Goal: Communication & Community: Answer question/provide support

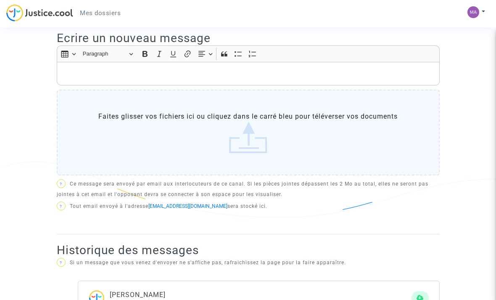
scroll to position [273, 0]
click at [221, 74] on p "Rich Text Editor, main" at bounding box center [248, 73] width 374 height 11
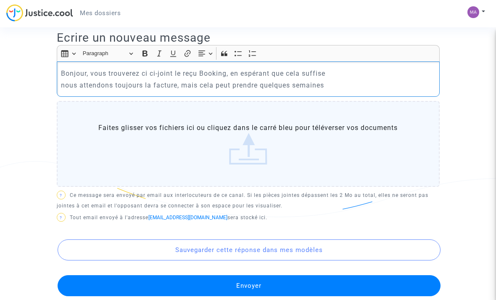
click at [147, 71] on p "Bonjour, vous trouverez ci ci-joint le reçu Booking, en espérant que cela suffi…" at bounding box center [248, 73] width 374 height 11
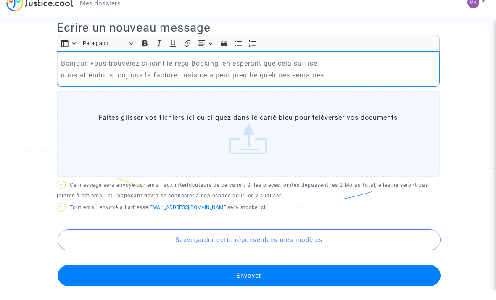
click at [337, 113] on label "Faites glisser vos fichiers ici ou cliquez dans le carré bleu pour téléverser v…" at bounding box center [248, 144] width 383 height 86
click at [0, 0] on input "Faites glisser vos fichiers ici ou cliquez dans le carré bleu pour téléverser v…" at bounding box center [0, 0] width 0 height 0
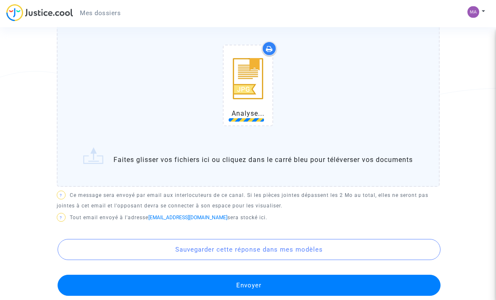
scroll to position [363, 0]
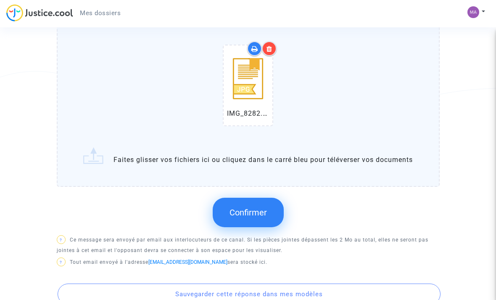
click at [253, 216] on span "Confirmer" at bounding box center [247, 212] width 37 height 10
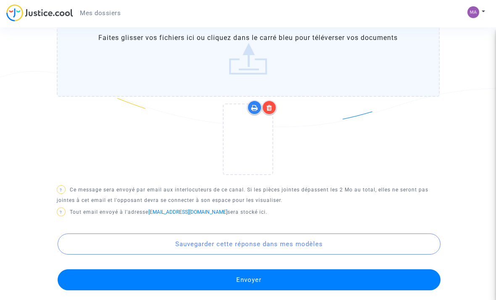
click at [222, 282] on button "Envoyer" at bounding box center [249, 279] width 383 height 21
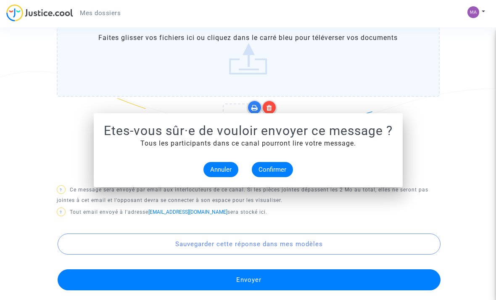
scroll to position [0, 0]
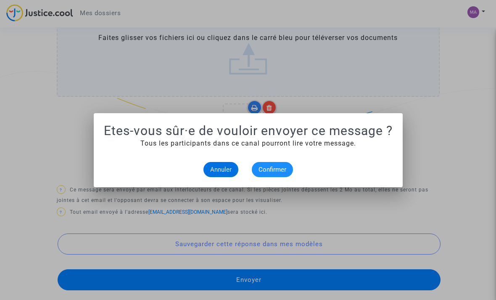
click at [280, 171] on span "Confirmer" at bounding box center [272, 170] width 28 height 8
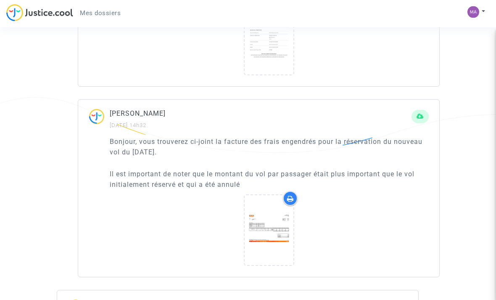
scroll to position [611, 0]
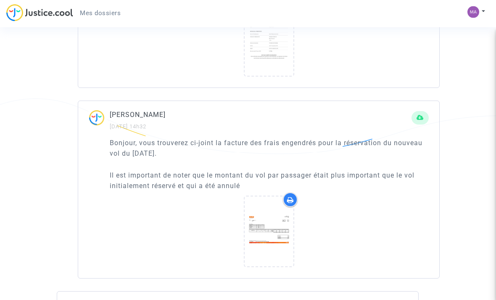
click at [410, 202] on div at bounding box center [269, 232] width 319 height 81
click at [405, 178] on p "Il est important de noter que le montant du vol par passager était plus importa…" at bounding box center [269, 180] width 319 height 21
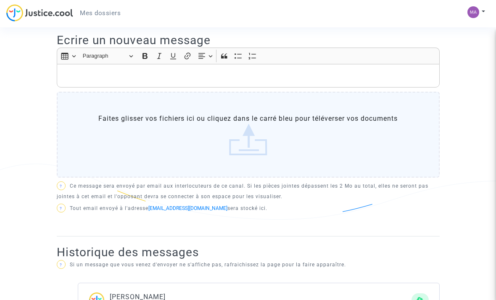
scroll to position [272, 0]
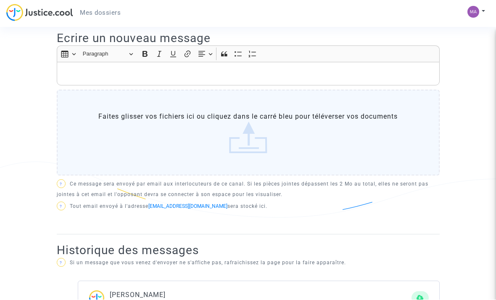
click at [199, 74] on p "Rich Text Editor, main" at bounding box center [248, 74] width 374 height 11
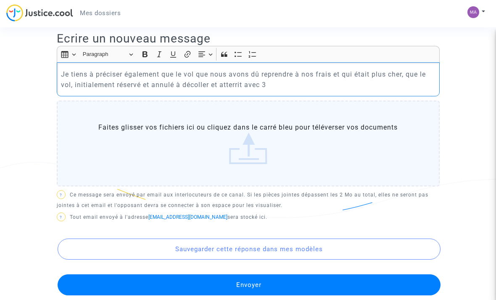
click at [242, 81] on p "Je tiens à préciser également que le vol que nous avons dû reprendre à nos frai…" at bounding box center [248, 79] width 374 height 21
click at [301, 82] on p "Je tiens à préciser également que le vol que nous avons dû reprendre à nos frai…" at bounding box center [248, 79] width 374 height 21
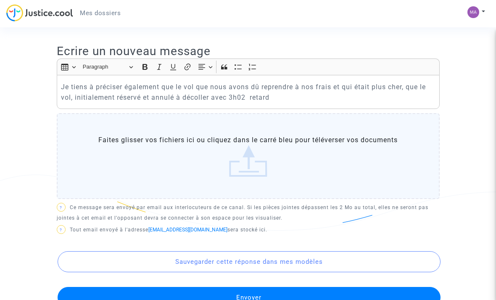
scroll to position [259, 0]
click at [247, 103] on div "Je tiens à préciser également que le vol que nous avons dû reprendre à nos frai…" at bounding box center [248, 92] width 383 height 34
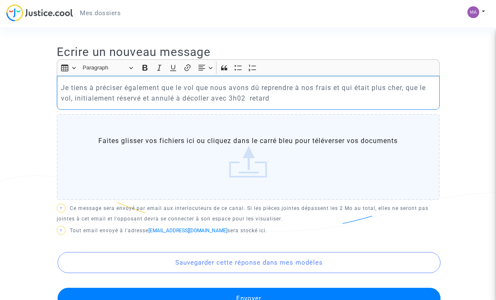
click at [243, 94] on p "Je tiens à préciser également que le vol que nous avons dû reprendre à nos frai…" at bounding box center [248, 92] width 374 height 21
click at [254, 96] on p "Je tiens à préciser également que le vol que nous avons dû reprendre à nos frai…" at bounding box center [248, 92] width 374 height 21
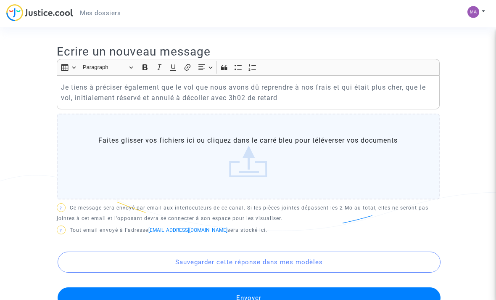
click at [362, 294] on button "Envoyer" at bounding box center [249, 297] width 383 height 21
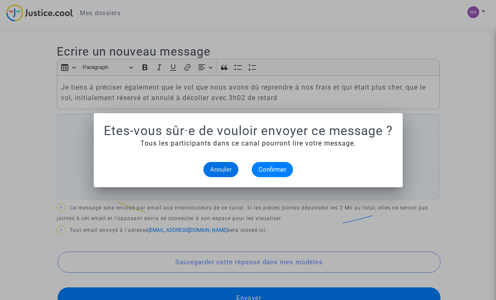
click at [272, 173] on span "Confirmer" at bounding box center [272, 170] width 28 height 8
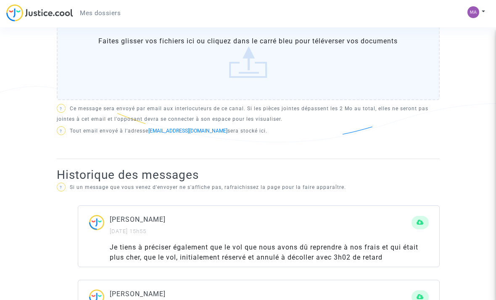
scroll to position [353, 0]
